Goal: Find specific page/section

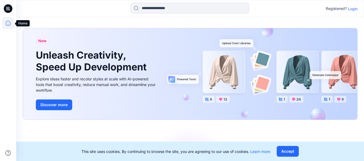
click at [7, 23] on icon at bounding box center [8, 23] width 12 height 12
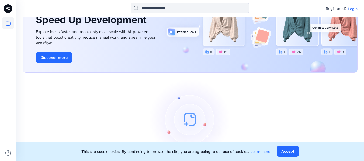
scroll to position [69, 0]
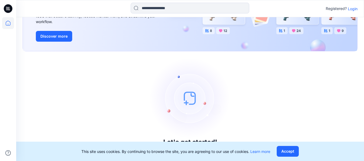
click at [286, 151] on button "Accept" at bounding box center [288, 151] width 22 height 11
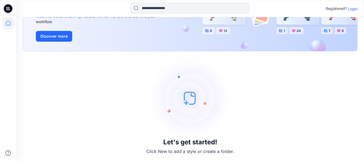
click at [353, 10] on p "Login" at bounding box center [353, 9] width 10 height 6
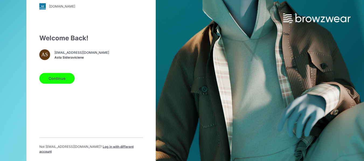
click at [55, 79] on button "Continue" at bounding box center [56, 78] width 35 height 11
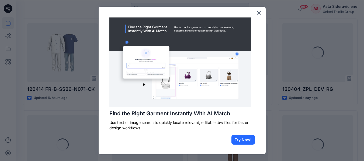
scroll to position [162, 0]
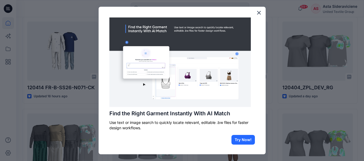
click at [256, 13] on button "×" at bounding box center [258, 12] width 5 height 9
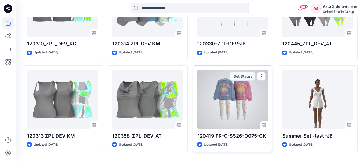
scroll to position [1691, 0]
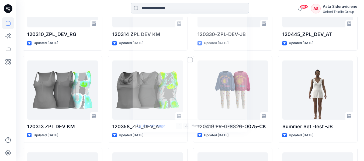
click at [155, 4] on input at bounding box center [190, 8] width 119 height 11
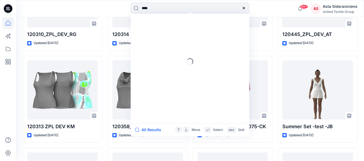
type input "****"
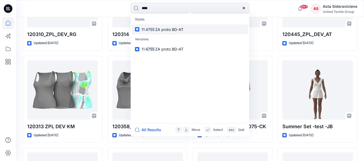
click at [176, 29] on span "ZA proto BD-AT" at bounding box center [169, 29] width 28 height 5
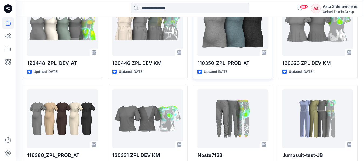
scroll to position [1449, 0]
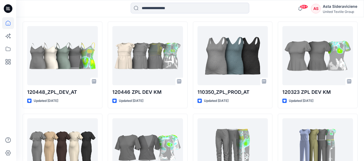
click at [182, 6] on input at bounding box center [190, 8] width 119 height 11
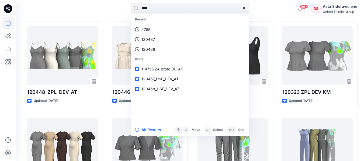
type input "****"
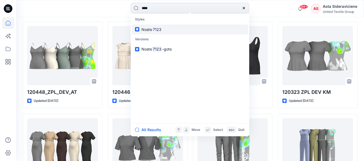
click at [150, 33] on link "Noste 7123" at bounding box center [190, 30] width 116 height 10
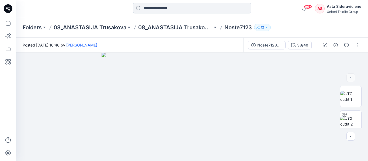
click at [183, 8] on input at bounding box center [192, 8] width 119 height 11
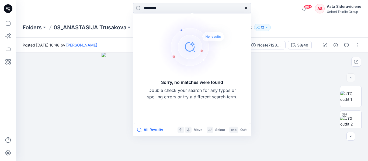
click at [319, 79] on div at bounding box center [192, 107] width 352 height 109
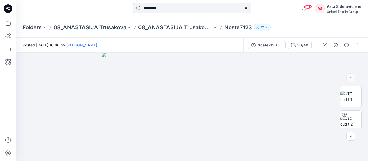
click at [153, 8] on input "*********" at bounding box center [192, 8] width 119 height 11
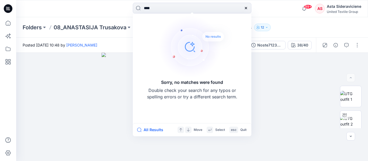
type input "****"
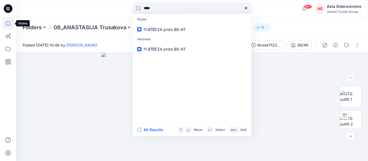
click at [9, 24] on icon at bounding box center [8, 23] width 12 height 12
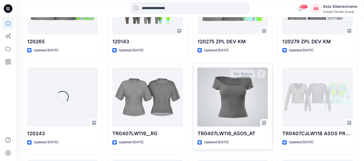
scroll to position [5654, 0]
